Goal: Information Seeking & Learning: Understand process/instructions

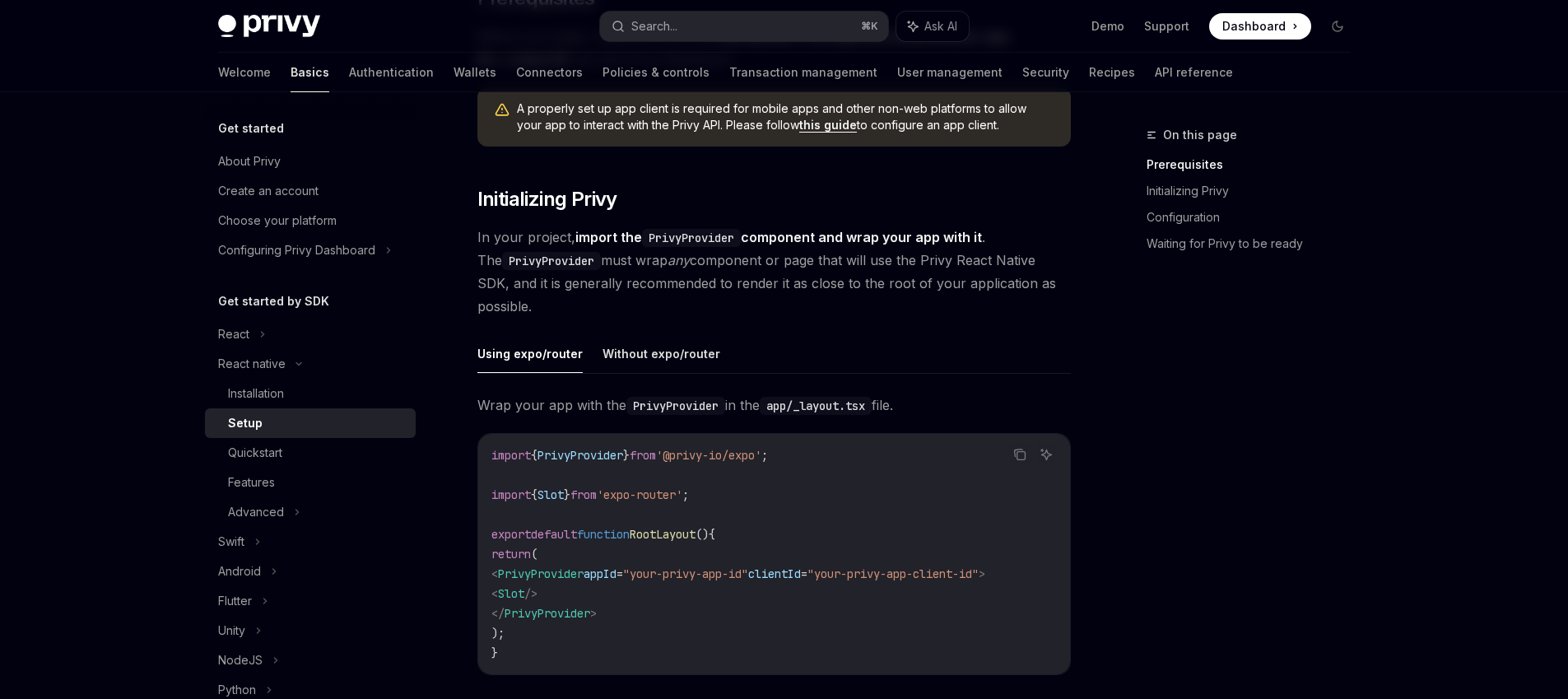
scroll to position [223, 0]
click at [308, 465] on link "Quickstart" at bounding box center [310, 453] width 211 height 30
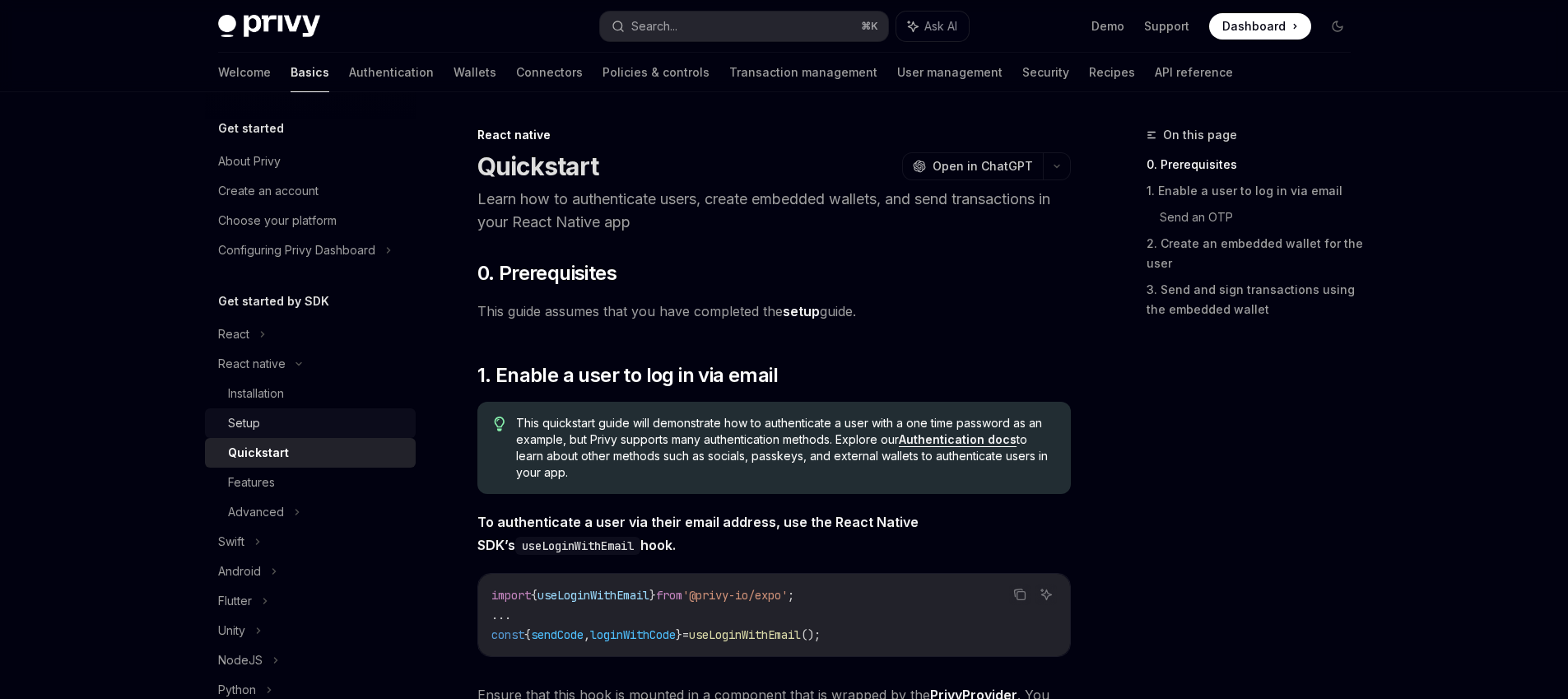
click at [316, 425] on div "Setup" at bounding box center [317, 423] width 178 height 20
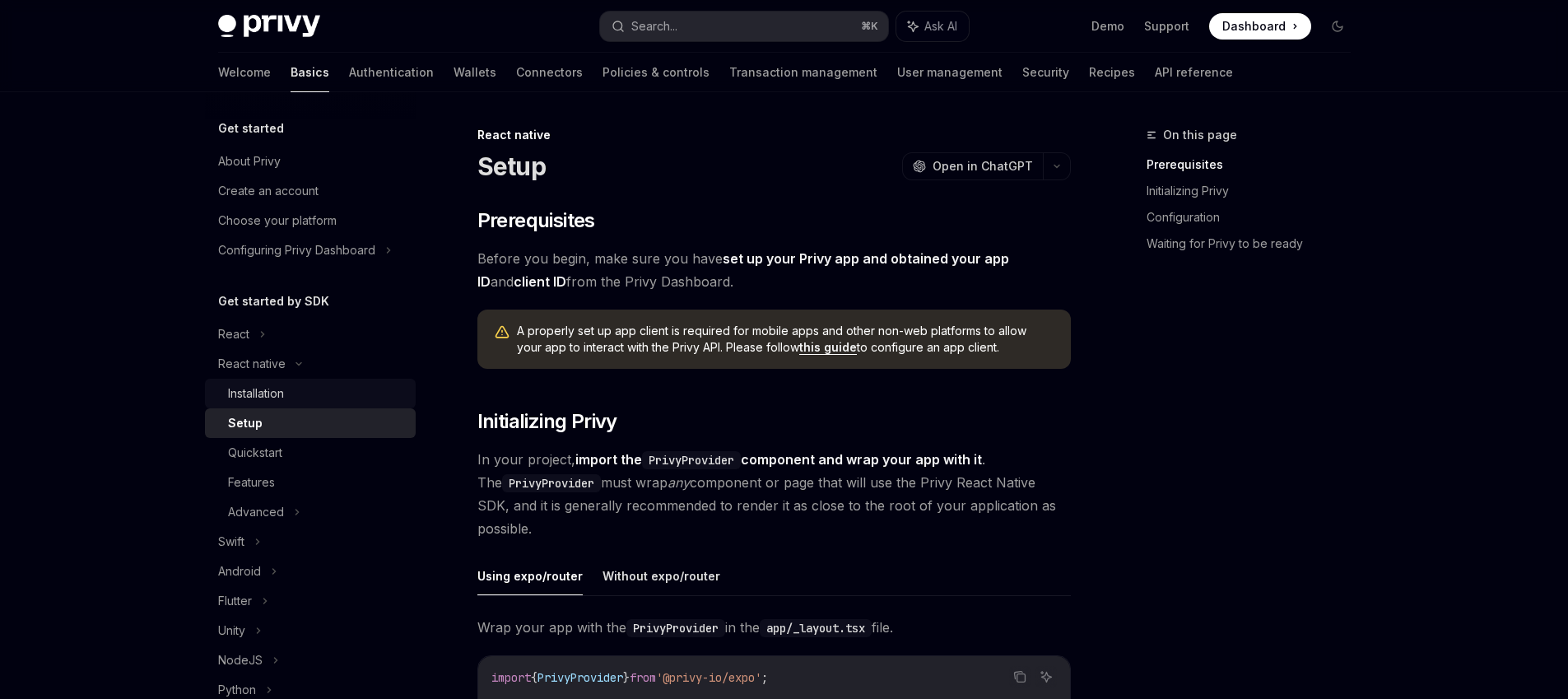
click at [319, 397] on div "Installation" at bounding box center [317, 393] width 178 height 20
type textarea "*"
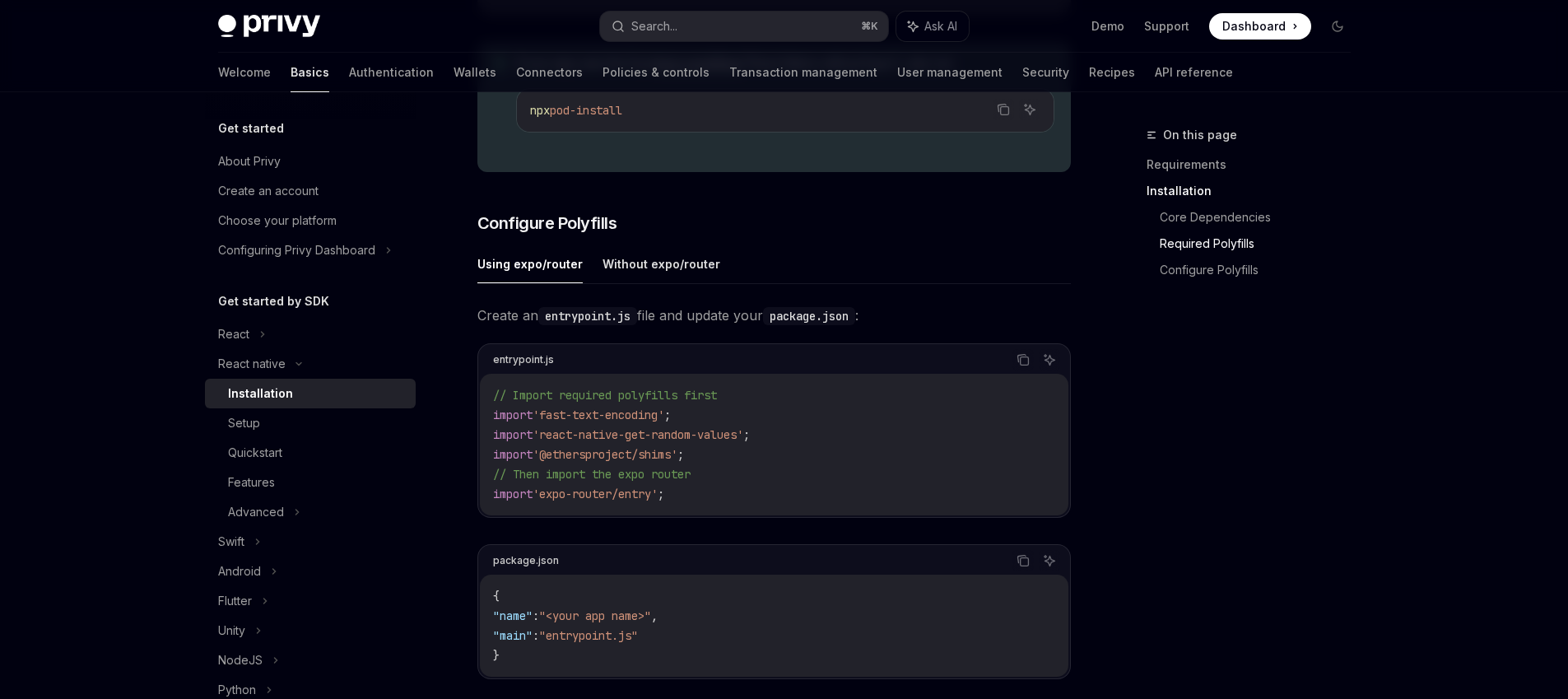
scroll to position [590, 0]
